Goal: Task Accomplishment & Management: Manage account settings

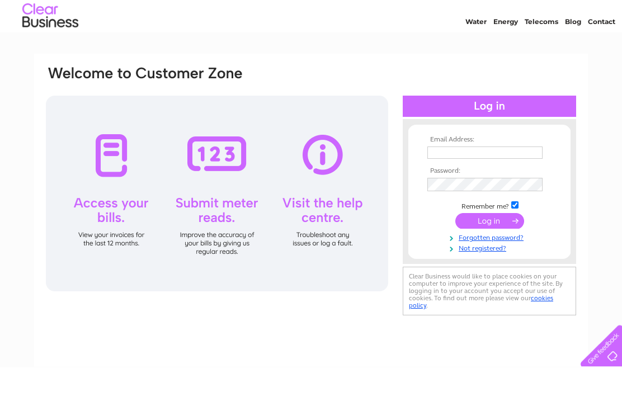
scroll to position [30, 0]
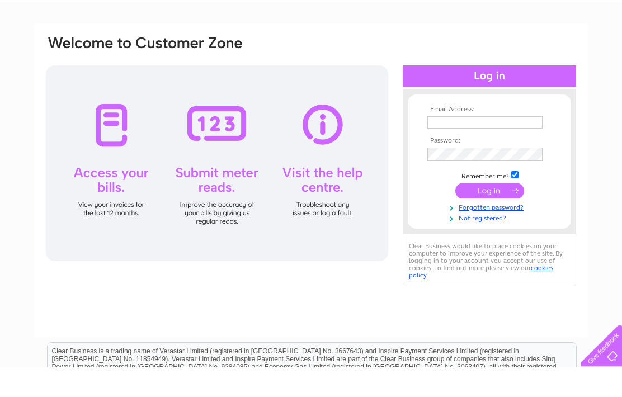
type input "Annebrown912@btinternet.com"
click at [490, 228] on input "submit" at bounding box center [490, 221] width 69 height 16
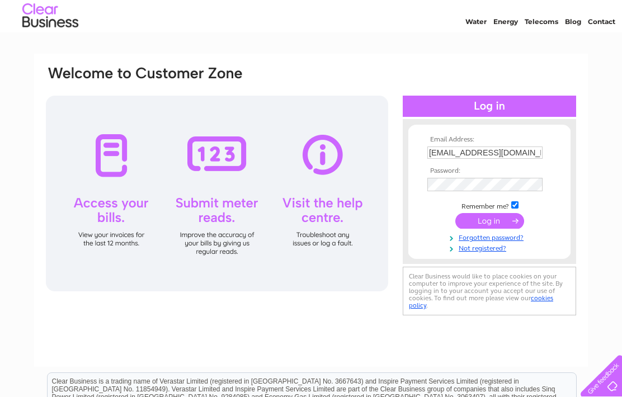
click at [497, 229] on input "submit" at bounding box center [490, 221] width 69 height 16
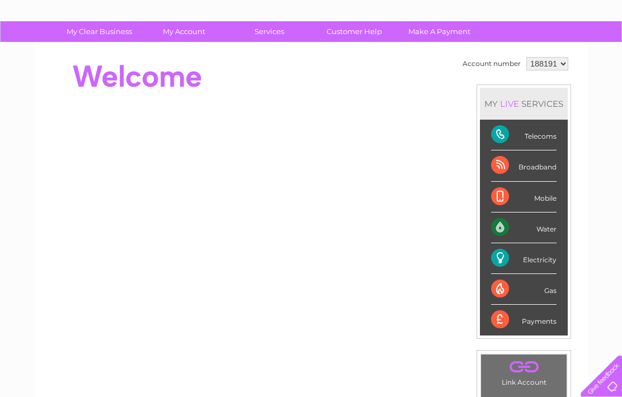
scroll to position [63, 0]
click at [346, 83] on div at bounding box center [249, 76] width 408 height 45
click at [308, 93] on div at bounding box center [249, 76] width 408 height 45
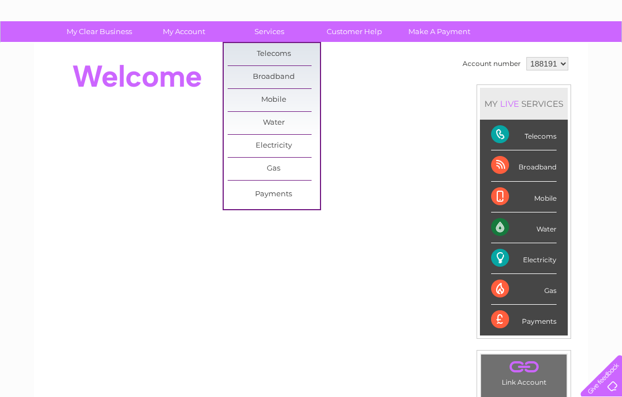
click at [366, 91] on div at bounding box center [249, 76] width 408 height 45
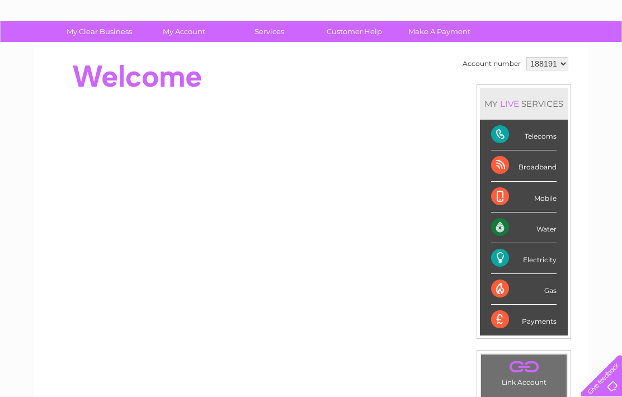
click at [360, 34] on link "Customer Help" at bounding box center [354, 31] width 92 height 21
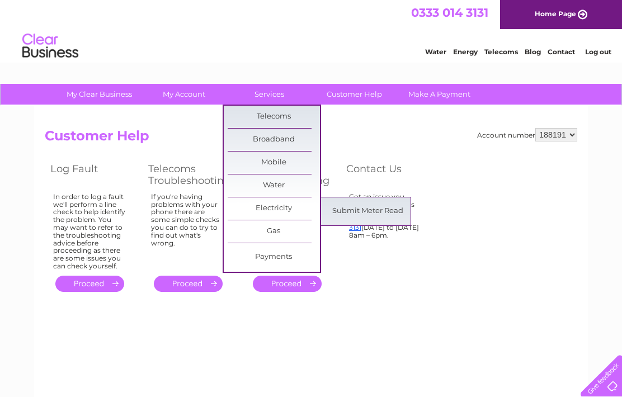
click at [430, 273] on td "Got an issue you need to speak to us about? Call us on 0333 014 3131 Monday to …" at bounding box center [390, 231] width 98 height 83
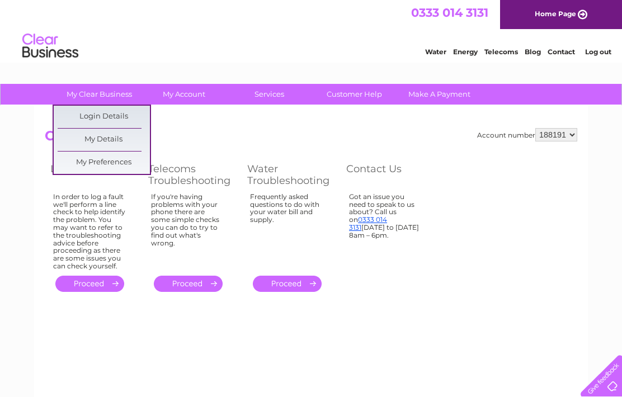
click at [450, 251] on div "Account number 188191 Customer Help Log Fault Telecoms Troubleshooting Water Tr…" at bounding box center [311, 211] width 533 height 167
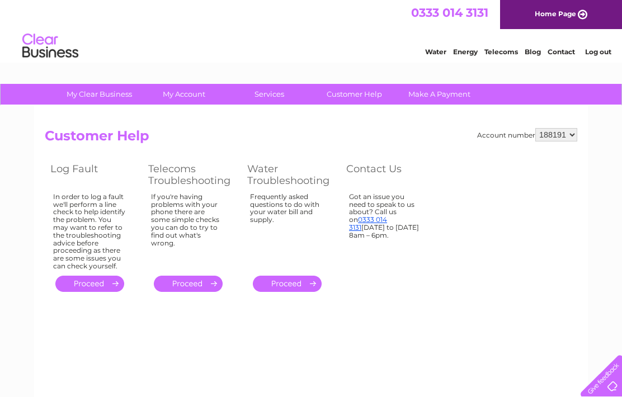
click at [461, 50] on link "Energy" at bounding box center [465, 52] width 25 height 8
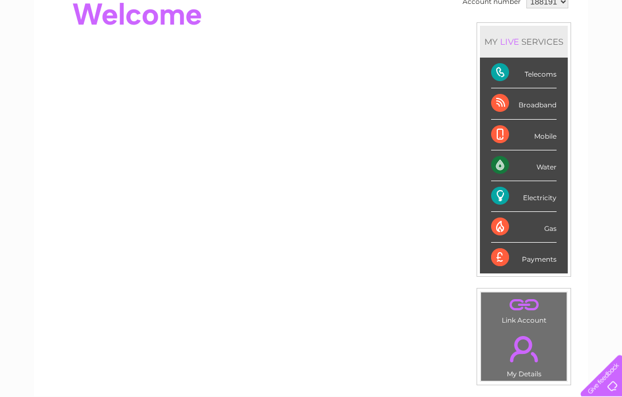
scroll to position [129, 0]
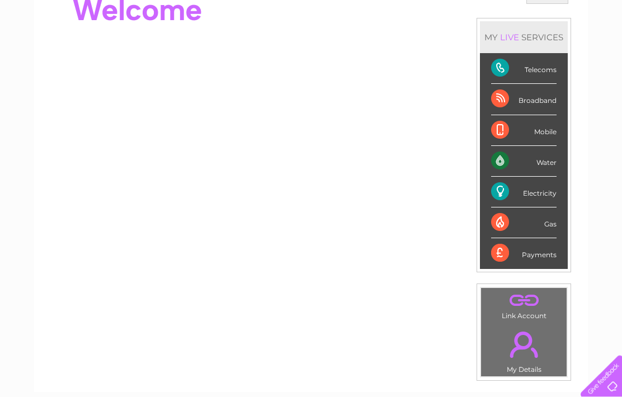
click at [542, 194] on div "Electricity" at bounding box center [523, 192] width 65 height 31
click at [519, 190] on div "Electricity" at bounding box center [523, 192] width 65 height 31
click at [516, 199] on div "Electricity" at bounding box center [523, 192] width 65 height 31
click at [542, 195] on div "Electricity" at bounding box center [523, 192] width 65 height 31
click at [550, 202] on div "Electricity" at bounding box center [523, 192] width 65 height 31
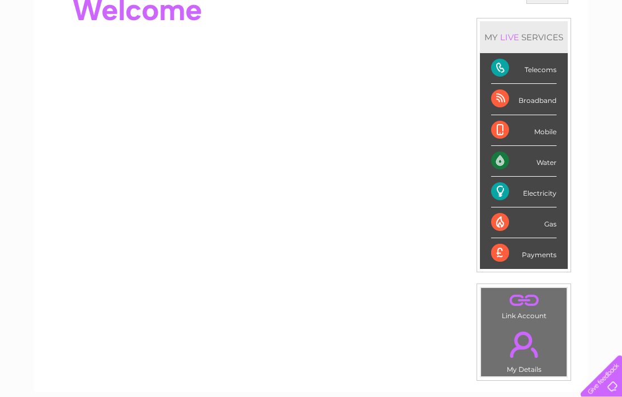
click at [550, 198] on div "Electricity" at bounding box center [523, 192] width 65 height 31
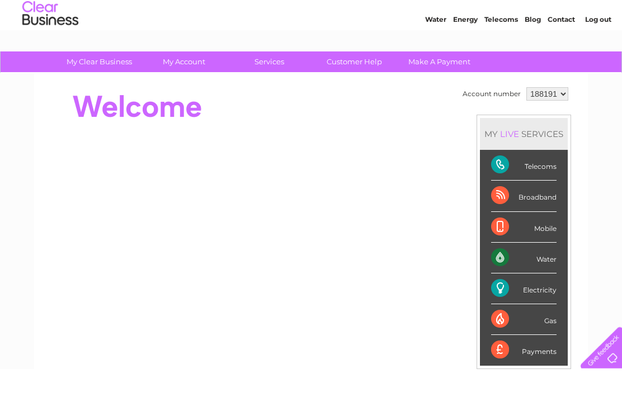
scroll to position [35, 0]
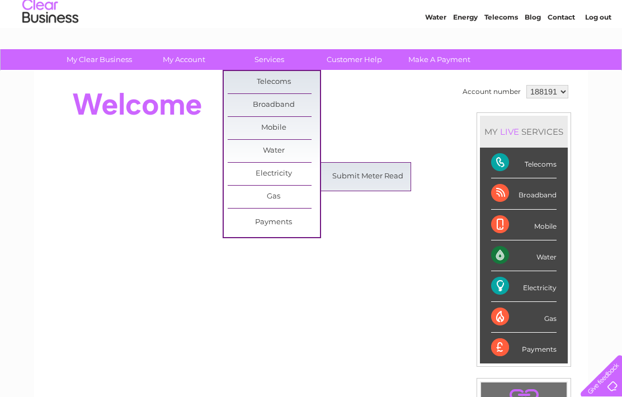
click at [413, 105] on div at bounding box center [249, 104] width 408 height 45
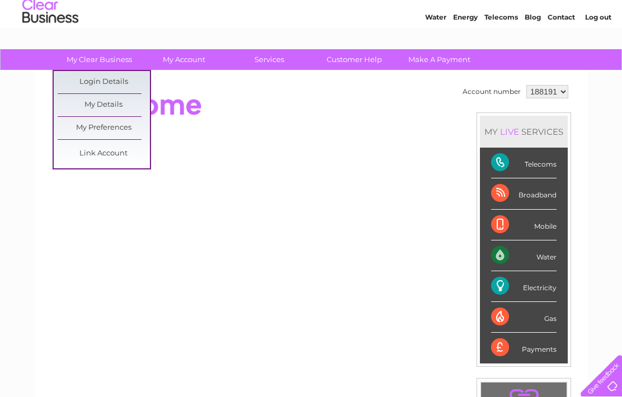
click at [121, 102] on link "My Details" at bounding box center [104, 105] width 92 height 22
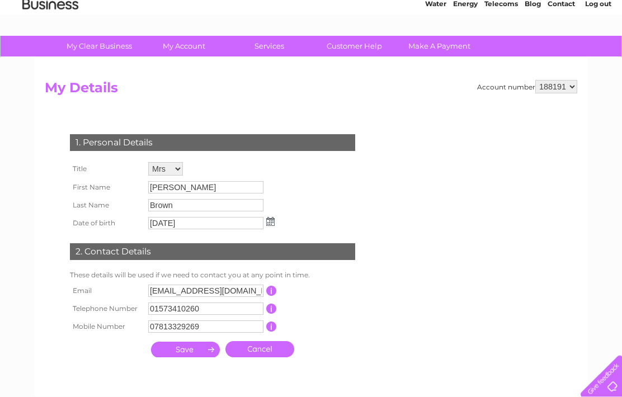
scroll to position [48, 0]
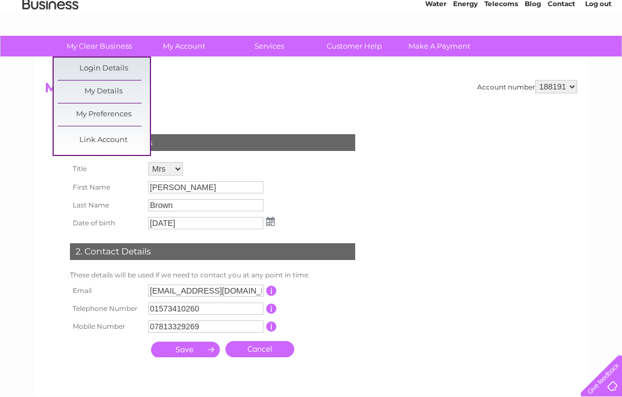
click at [118, 113] on link "My Preferences" at bounding box center [104, 115] width 92 height 22
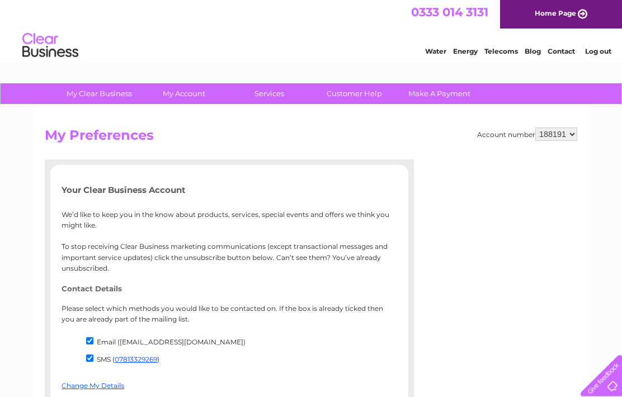
scroll to position [1, 0]
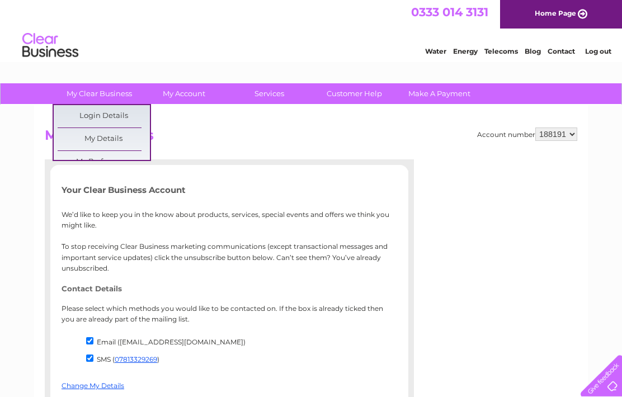
click at [312, 145] on h2 "My Preferences" at bounding box center [311, 138] width 533 height 21
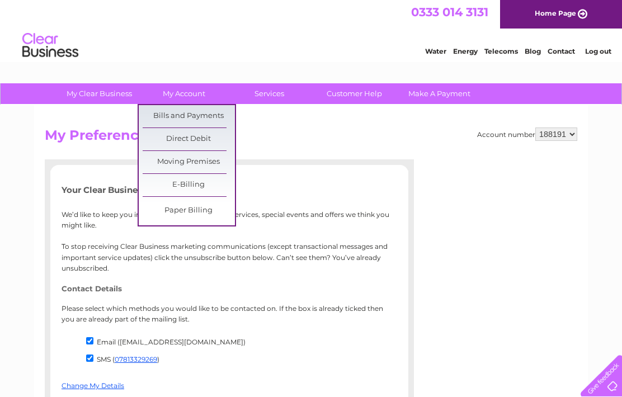
click at [206, 114] on link "Bills and Payments" at bounding box center [189, 116] width 92 height 22
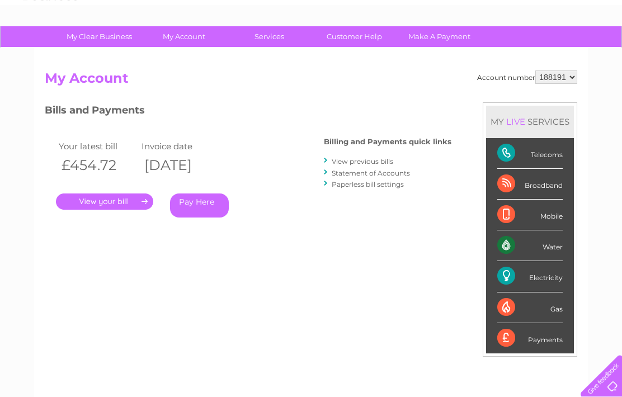
scroll to position [58, 0]
click at [367, 248] on div "Bills and Payments Billing and Payments quick links View previous bills Stateme…" at bounding box center [248, 176] width 407 height 148
click at [361, 157] on link "View previous bills" at bounding box center [363, 161] width 62 height 8
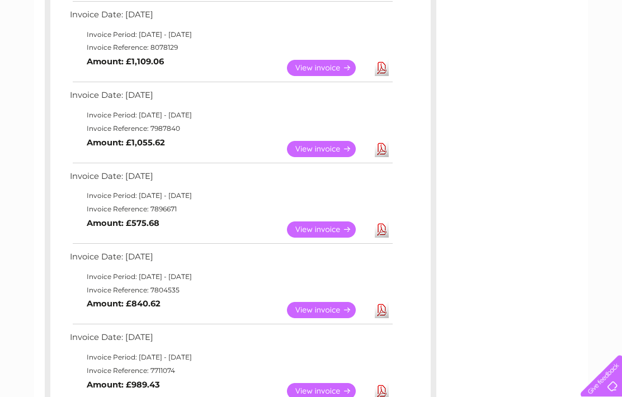
scroll to position [284, 0]
click at [325, 227] on link "View" at bounding box center [328, 230] width 82 height 16
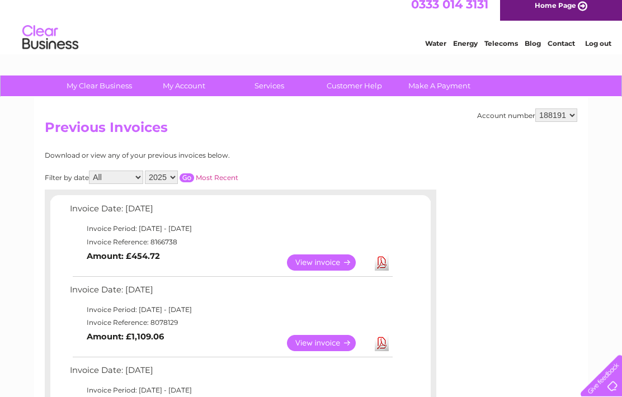
scroll to position [0, 0]
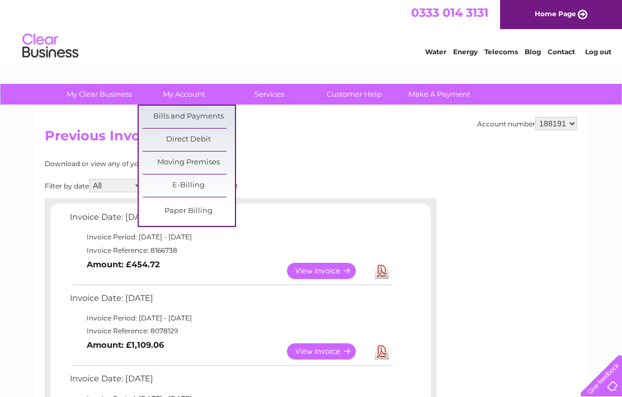
click at [179, 116] on link "Bills and Payments" at bounding box center [189, 117] width 92 height 22
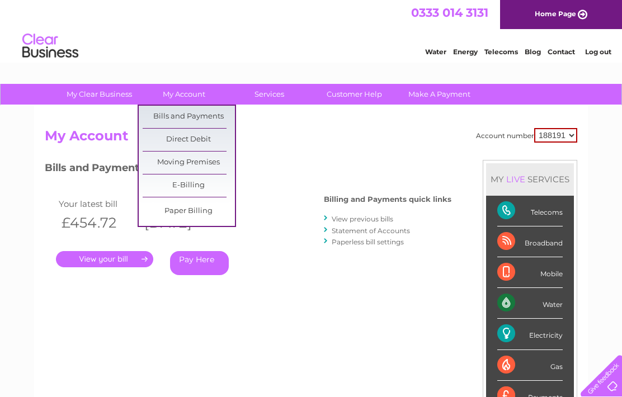
click at [168, 112] on link "Bills and Payments" at bounding box center [189, 117] width 92 height 22
click at [172, 114] on link "Bills and Payments" at bounding box center [189, 117] width 92 height 22
click at [168, 112] on link "Bills and Payments" at bounding box center [189, 117] width 92 height 22
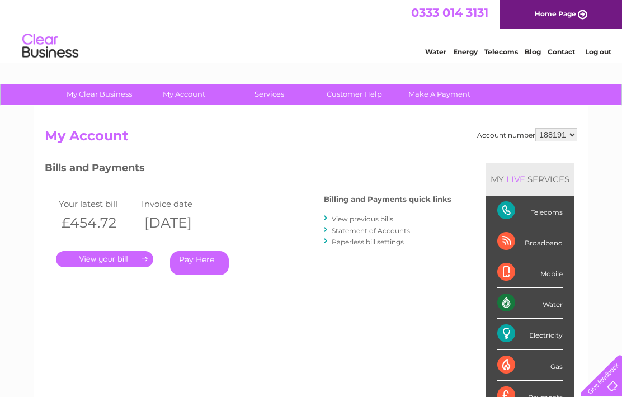
click at [349, 209] on div "Billing and Payments quick links View previous bills Statement of Accounts Pape…" at bounding box center [388, 221] width 128 height 73
click at [364, 209] on div "Billing and Payments quick links View previous bills Statement of Accounts Pape…" at bounding box center [388, 221] width 128 height 73
click at [364, 216] on link "View previous bills" at bounding box center [363, 219] width 62 height 8
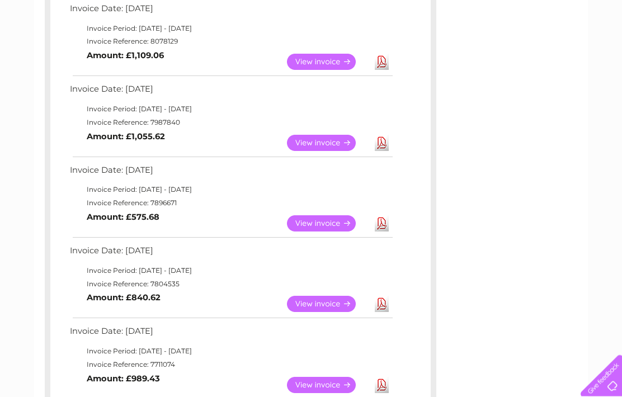
scroll to position [291, 0]
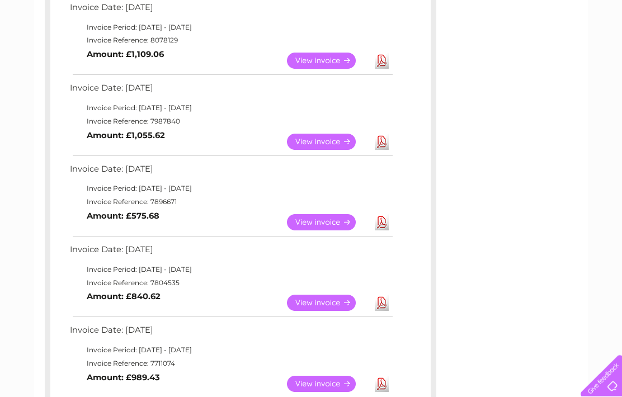
click at [322, 386] on link "View" at bounding box center [328, 384] width 82 height 16
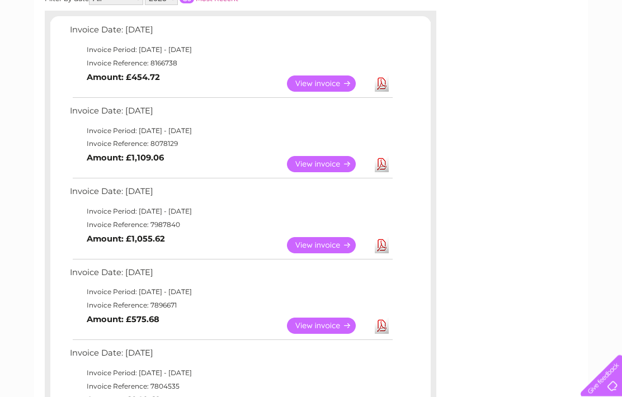
scroll to position [188, 0]
click at [324, 157] on td "View" at bounding box center [328, 164] width 88 height 22
click at [325, 161] on link "View" at bounding box center [328, 164] width 82 height 16
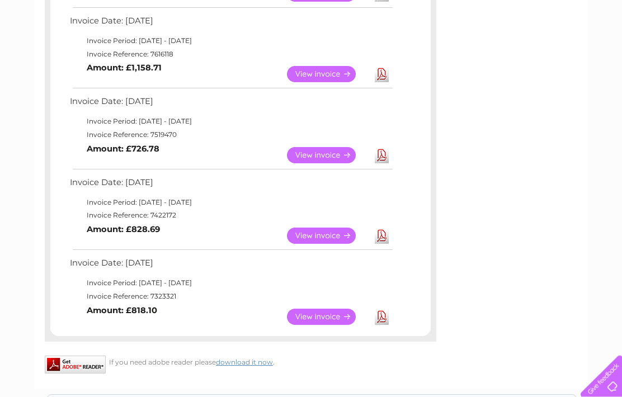
scroll to position [682, 0]
click at [324, 325] on link "View" at bounding box center [328, 317] width 82 height 16
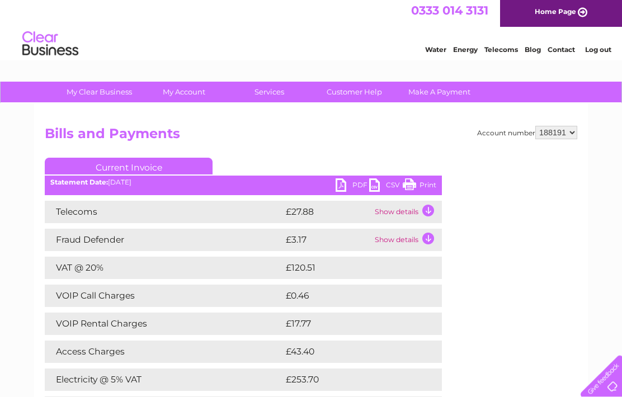
scroll to position [7, 0]
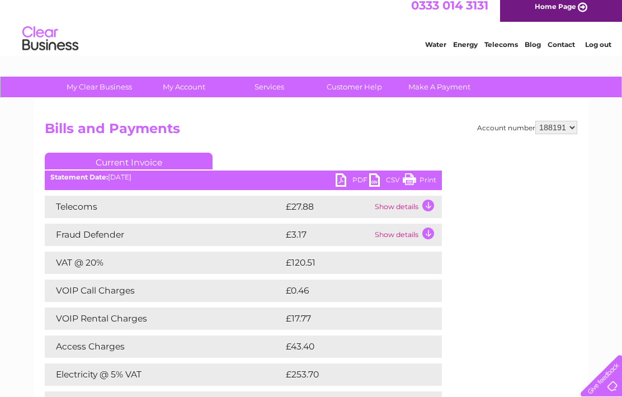
click at [412, 205] on td "Show details" at bounding box center [407, 207] width 70 height 22
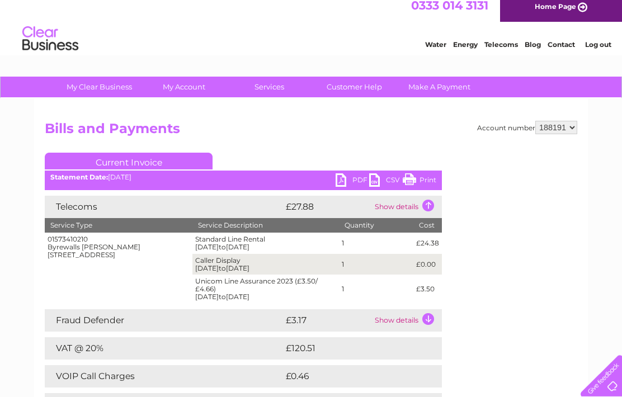
click at [516, 347] on div "Account number 188191 Bills and Payments Current Invoice PDF CSV Print" at bounding box center [311, 348] width 533 height 455
click at [428, 203] on td "Show details" at bounding box center [407, 207] width 70 height 22
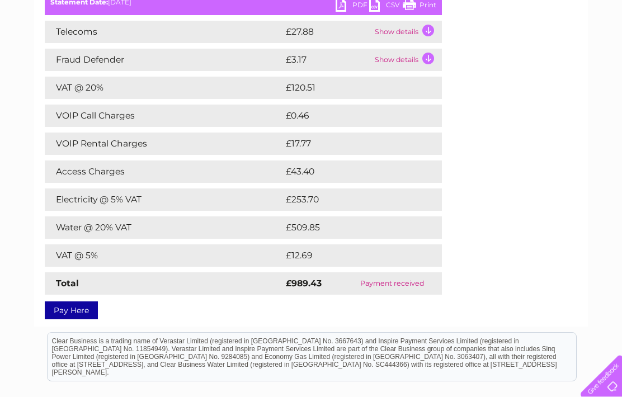
scroll to position [176, 0]
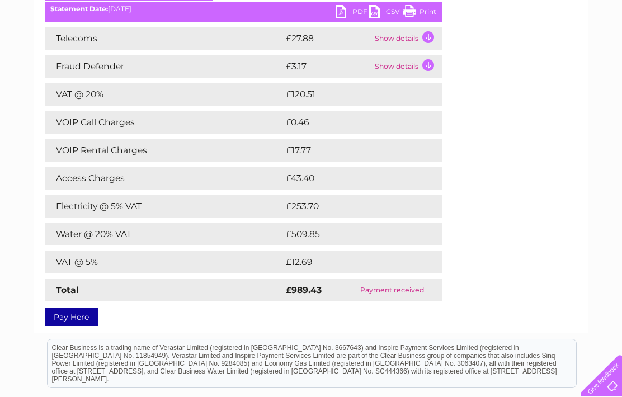
click at [300, 141] on td "£17.77" at bounding box center [350, 150] width 134 height 22
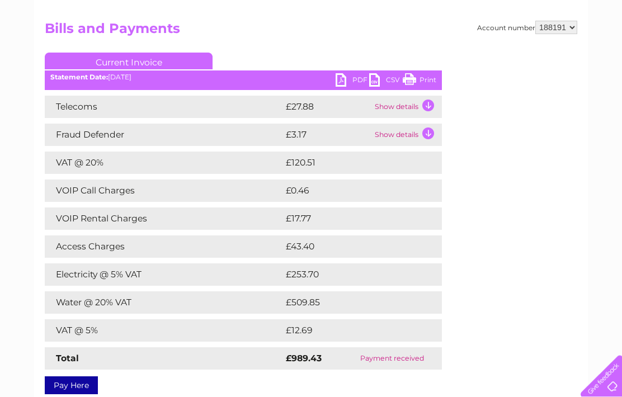
scroll to position [106, 0]
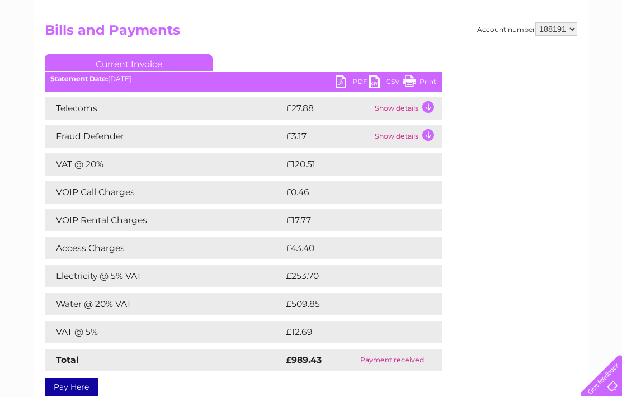
click at [127, 105] on td "Telecoms" at bounding box center [164, 108] width 238 height 22
click at [123, 242] on td "Access Charges" at bounding box center [164, 248] width 238 height 22
click at [289, 249] on td "£43.40" at bounding box center [351, 248] width 137 height 22
click at [294, 246] on td "£43.40" at bounding box center [351, 248] width 137 height 22
click at [315, 242] on td "£43.40" at bounding box center [351, 248] width 137 height 22
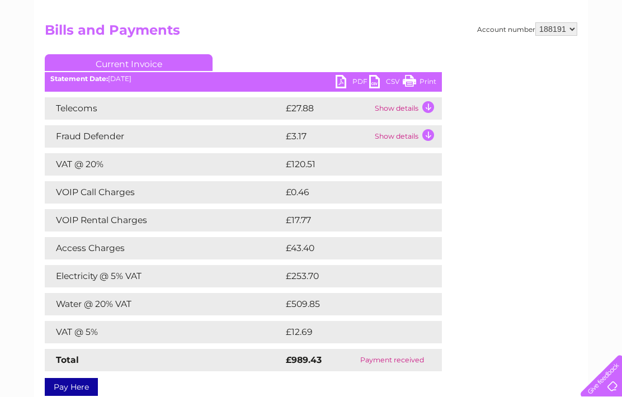
click at [216, 109] on td "Telecoms" at bounding box center [164, 108] width 238 height 22
click at [296, 111] on td "£27.88" at bounding box center [327, 108] width 89 height 22
click at [291, 107] on td "£27.88" at bounding box center [327, 108] width 89 height 22
click at [62, 102] on td "Telecoms" at bounding box center [164, 108] width 238 height 22
click at [297, 118] on td "£27.88" at bounding box center [327, 108] width 89 height 22
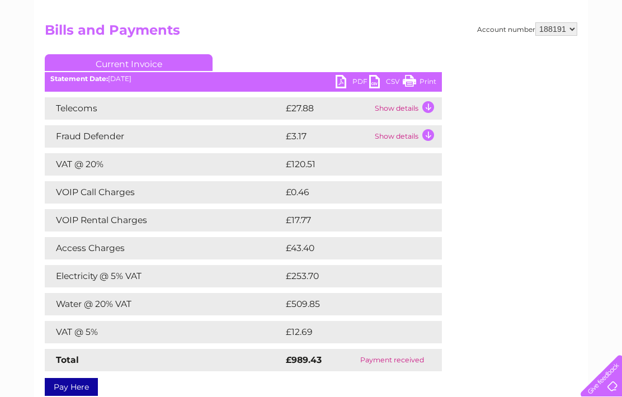
click at [390, 106] on td "Show details" at bounding box center [407, 108] width 70 height 22
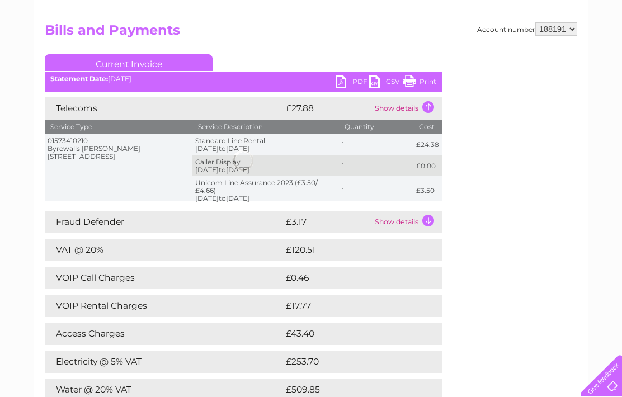
click at [415, 90] on link "Print" at bounding box center [420, 83] width 34 height 16
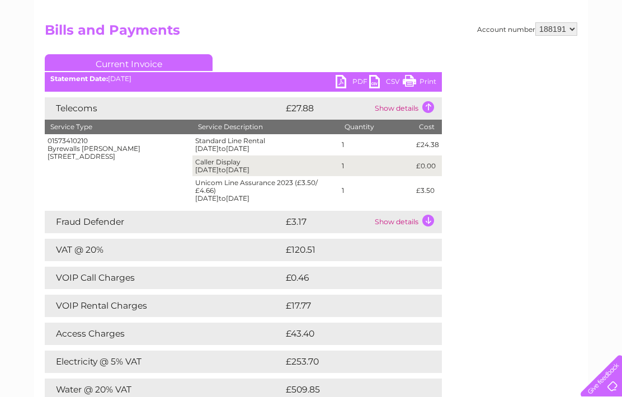
click at [115, 125] on th "Service Type" at bounding box center [119, 127] width 148 height 15
click at [518, 249] on div "Account number 188191 Bills and Payments Current Invoice PDF CSV Print" at bounding box center [311, 249] width 533 height 455
click at [509, 269] on div "Account number 188191 Bills and Payments Current Invoice PDF CSV Print" at bounding box center [311, 249] width 533 height 455
click at [43, 151] on div "Account number 188191 Bills and Payments Current Invoice PDF CSV Print" at bounding box center [311, 244] width 554 height 489
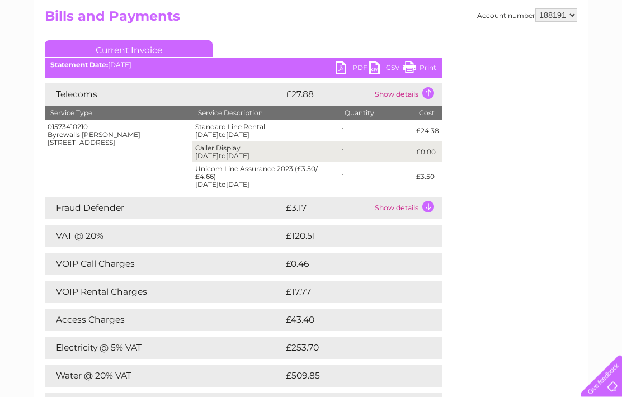
scroll to position [137, 0]
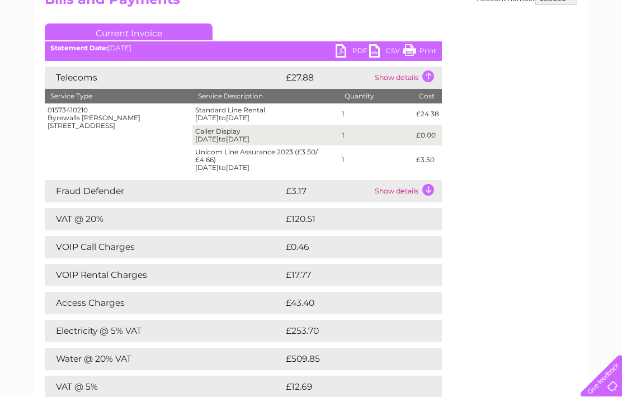
click at [432, 189] on td "Show details" at bounding box center [407, 191] width 70 height 22
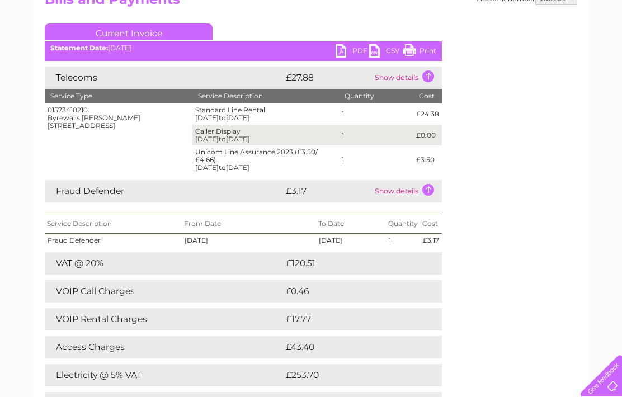
click at [422, 194] on td "Show details" at bounding box center [407, 191] width 70 height 22
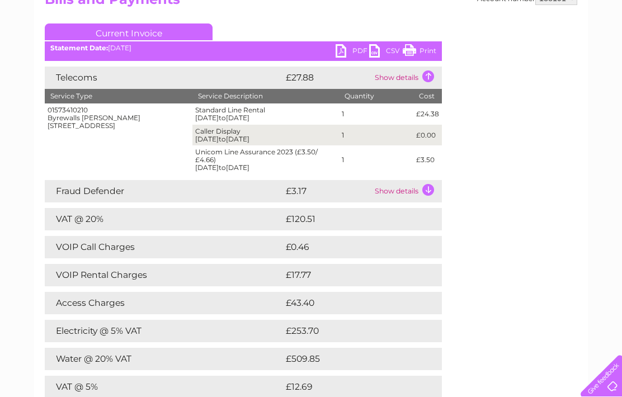
click at [467, 162] on div "Account number 188191 Bills and Payments Current Invoice PDF CSV Print" at bounding box center [311, 219] width 533 height 455
click at [422, 82] on td "Show details" at bounding box center [407, 78] width 70 height 22
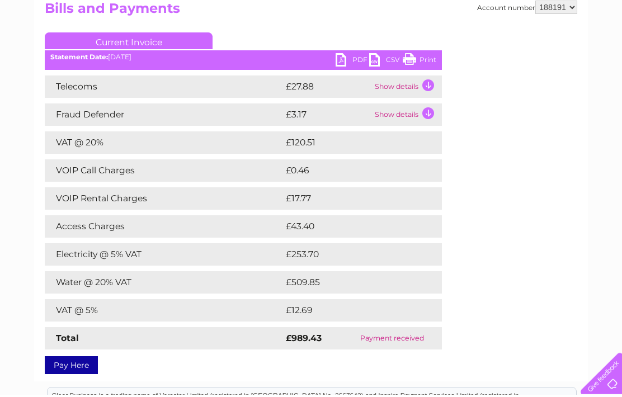
scroll to position [129, 0]
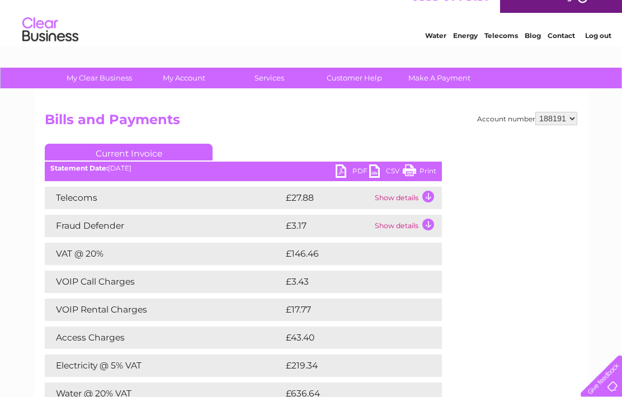
scroll to position [18, 0]
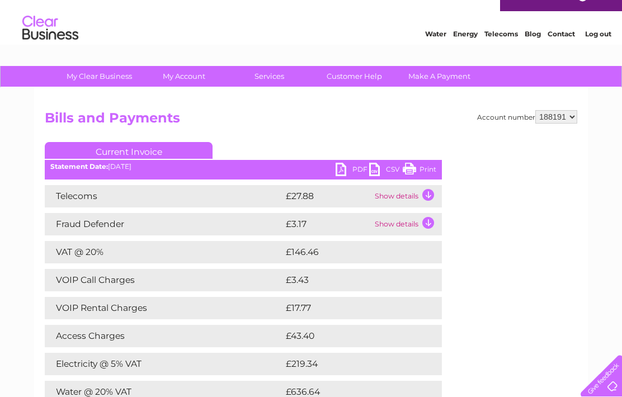
click at [424, 200] on td "Show details" at bounding box center [407, 196] width 70 height 22
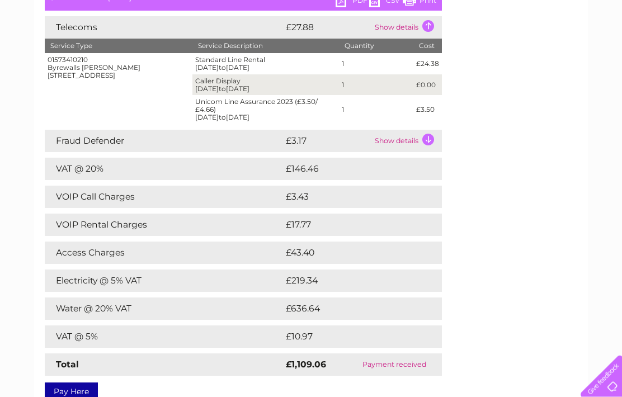
scroll to position [186, 0]
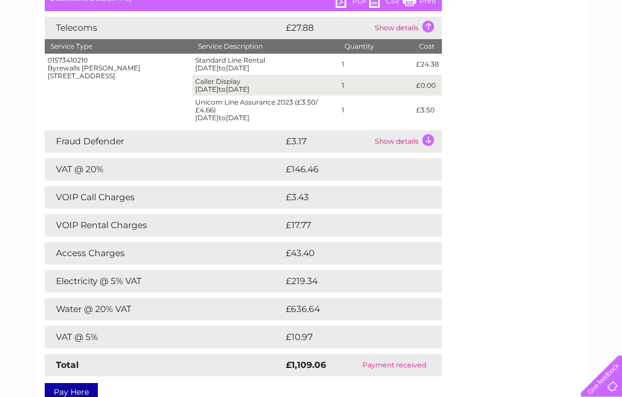
click at [430, 24] on td "Show details" at bounding box center [407, 28] width 70 height 22
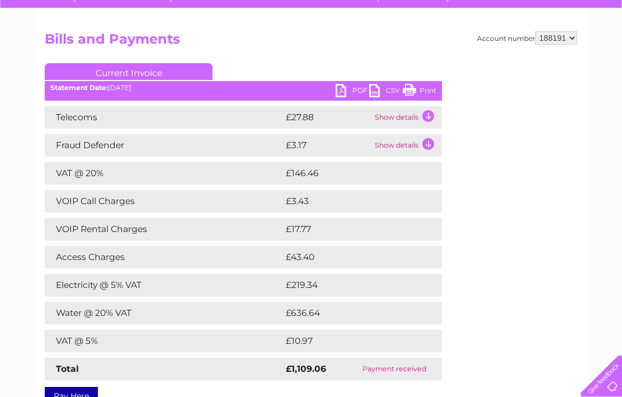
scroll to position [96, 0]
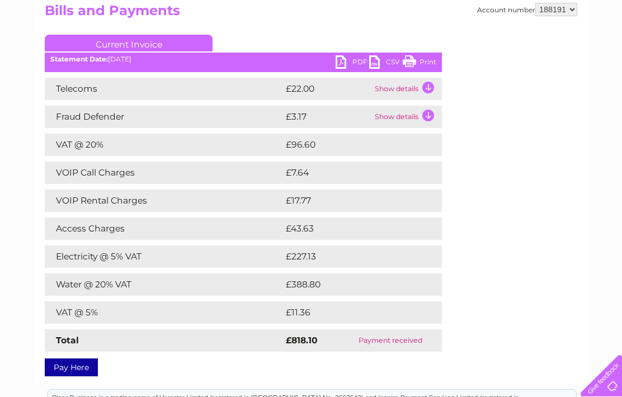
scroll to position [128, 0]
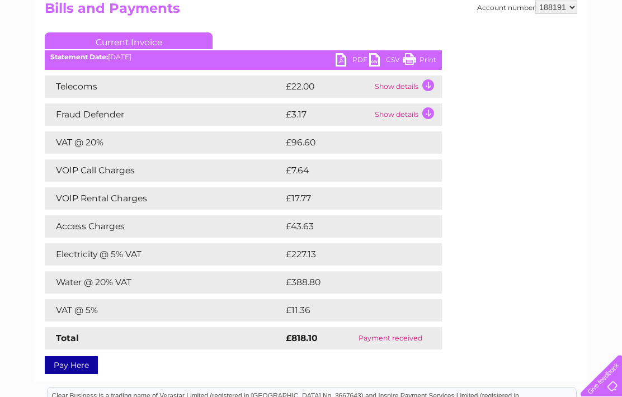
click at [190, 319] on td "VAT @ 5%" at bounding box center [164, 310] width 238 height 22
